Goal: Navigation & Orientation: Find specific page/section

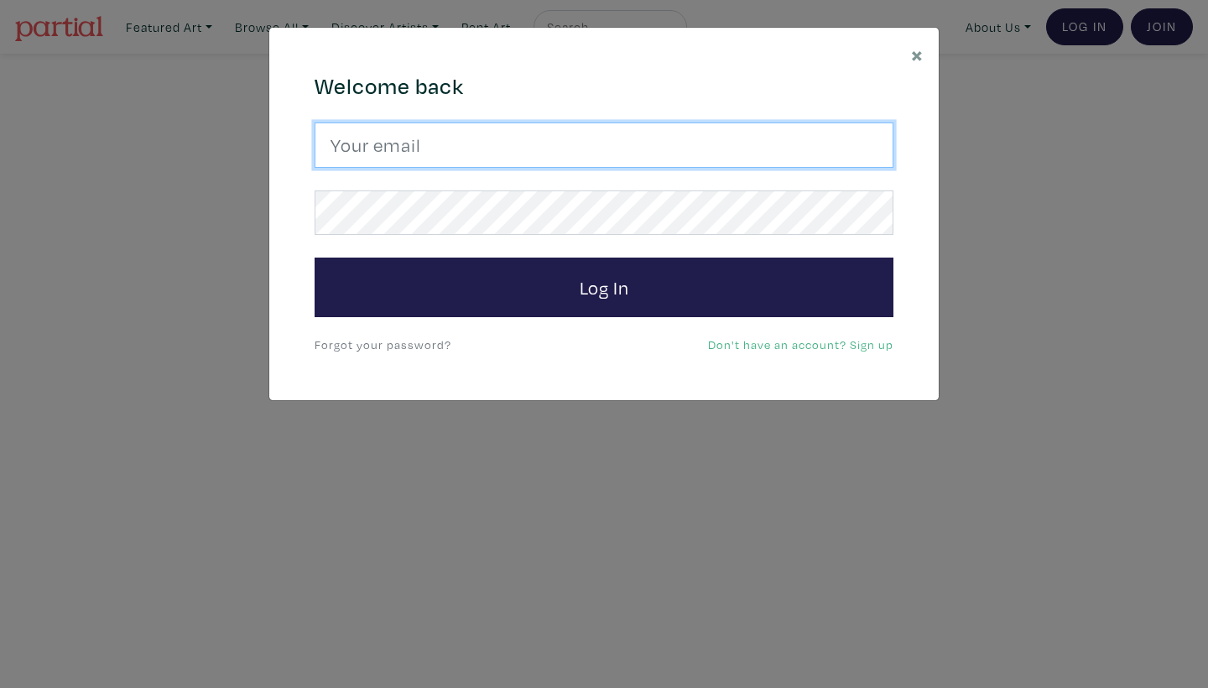
type input "emmaenright2@hotmail.com"
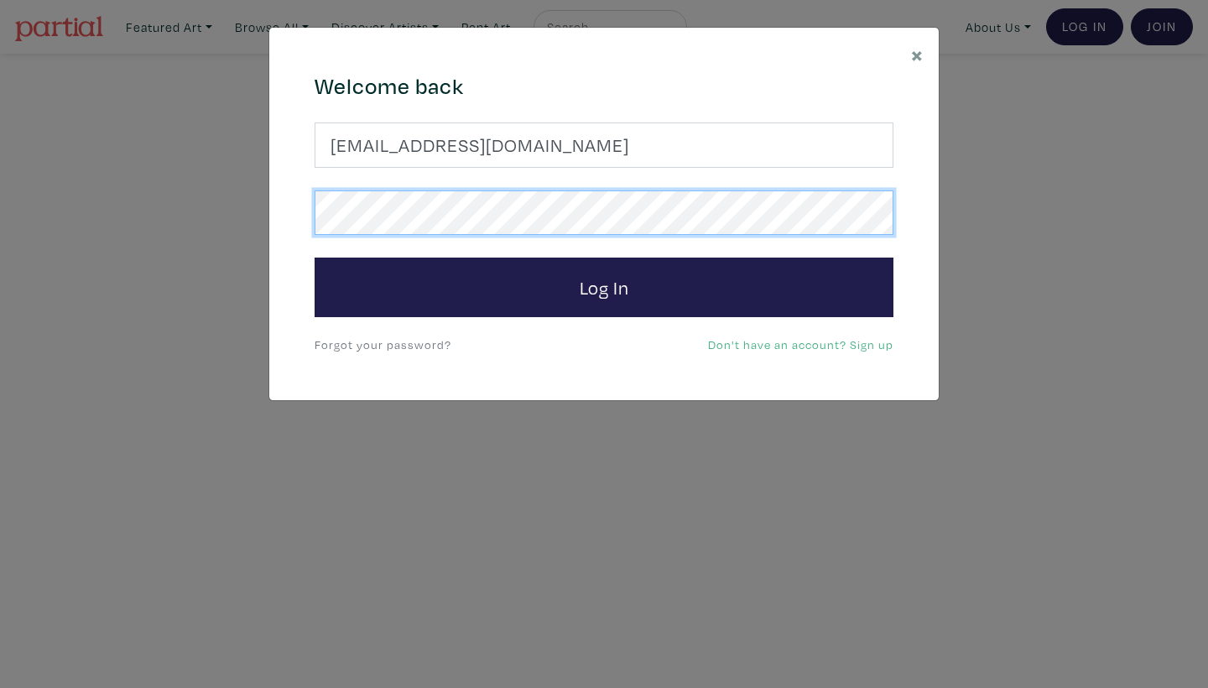
click at [604, 286] on button "Log In" at bounding box center [603, 287] width 579 height 60
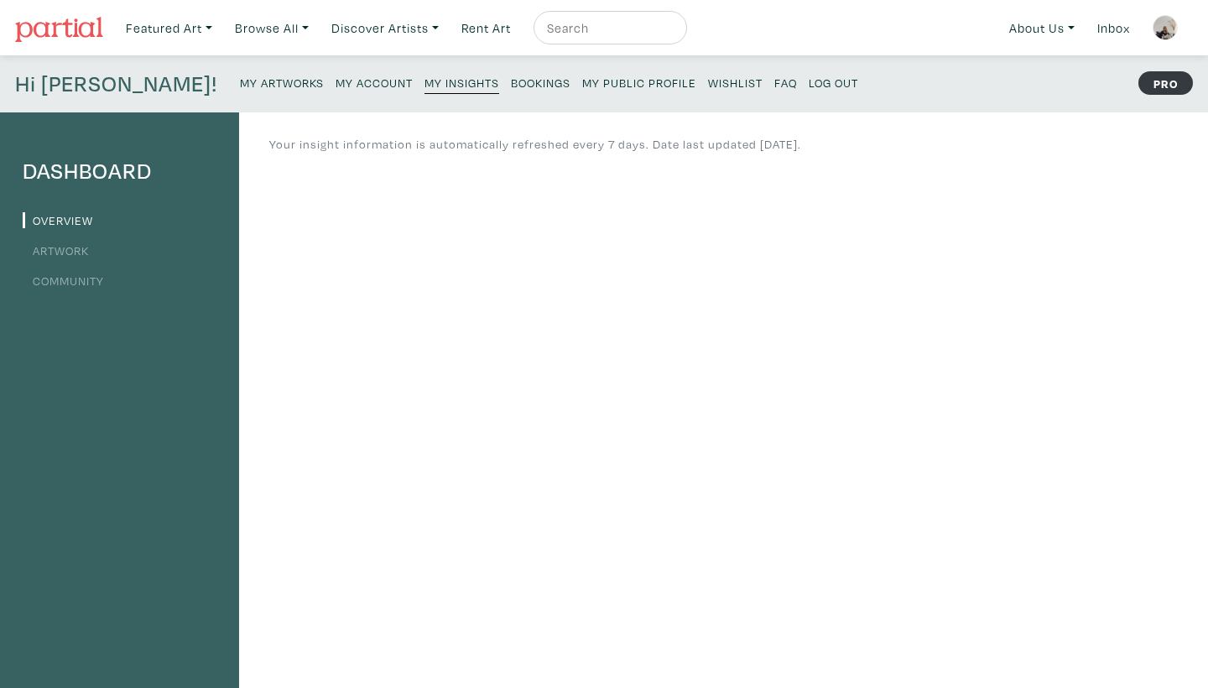
click at [582, 88] on small "My Public Profile" at bounding box center [639, 83] width 114 height 16
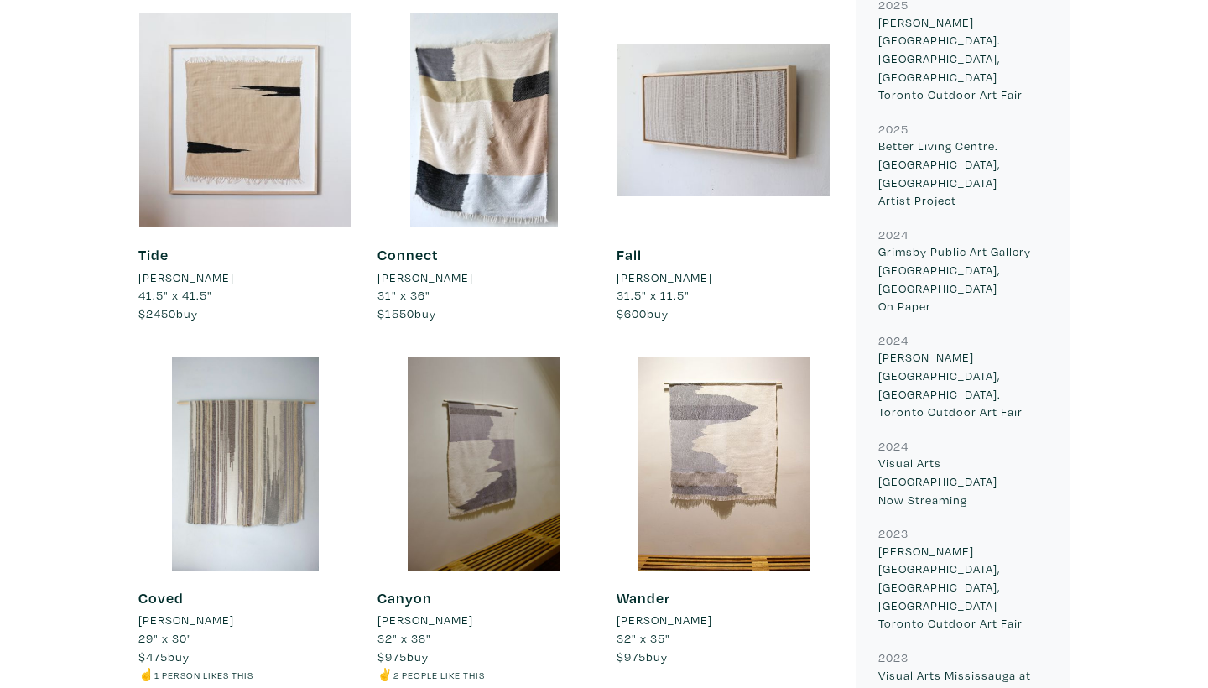
scroll to position [910, 0]
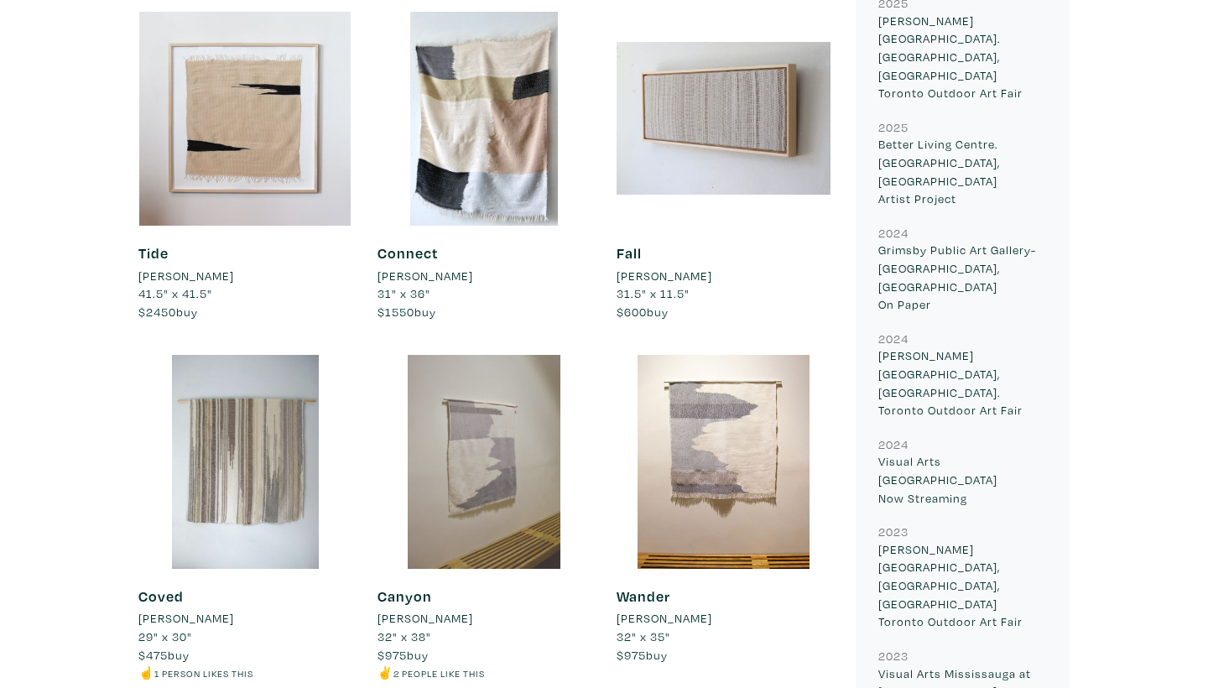
click at [528, 527] on div at bounding box center [484, 462] width 214 height 214
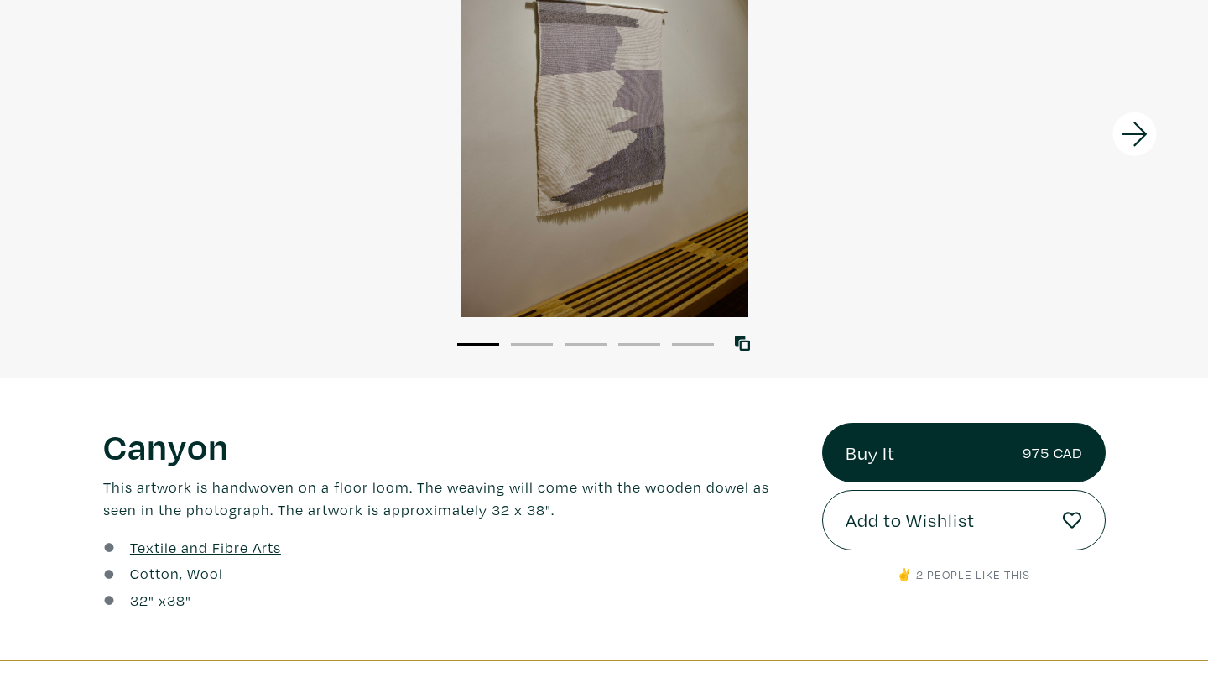
scroll to position [180, 0]
